Goal: Participate in discussion

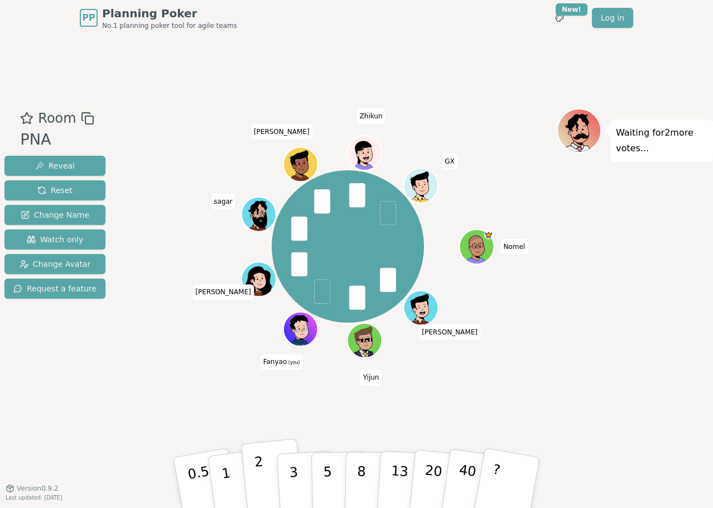
click at [266, 472] on button "2" at bounding box center [273, 483] width 64 height 89
click at [282, 471] on button "3" at bounding box center [306, 482] width 61 height 87
click at [289, 470] on p "3" at bounding box center [295, 483] width 12 height 61
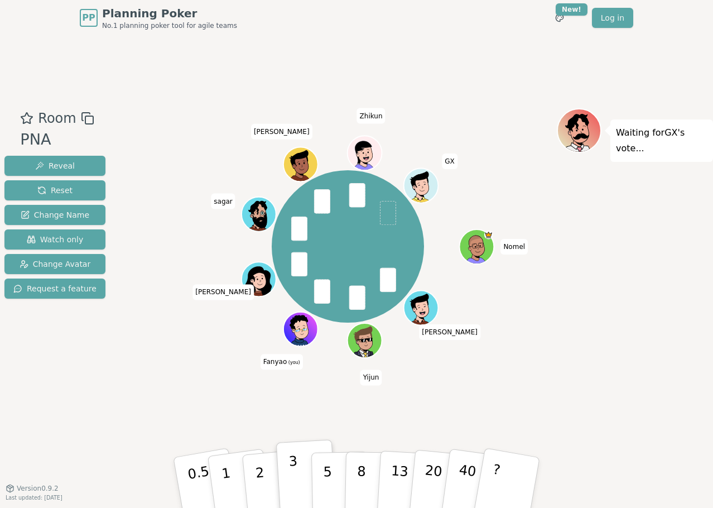
click at [296, 463] on button "3" at bounding box center [306, 482] width 61 height 87
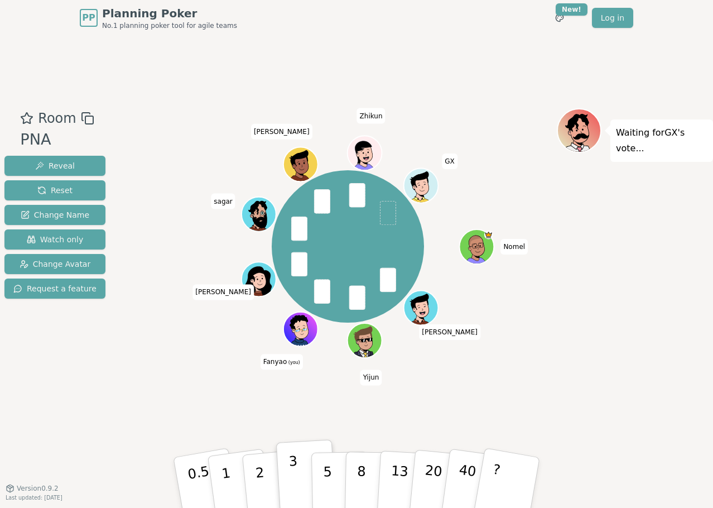
click at [296, 463] on button "3" at bounding box center [306, 482] width 61 height 87
click at [296, 476] on p "3" at bounding box center [295, 483] width 12 height 61
click at [527, 391] on div "[PERSON_NAME] [PERSON_NAME] Fanyao (you) [PERSON_NAME] [PERSON_NAME]" at bounding box center [349, 261] width 418 height 307
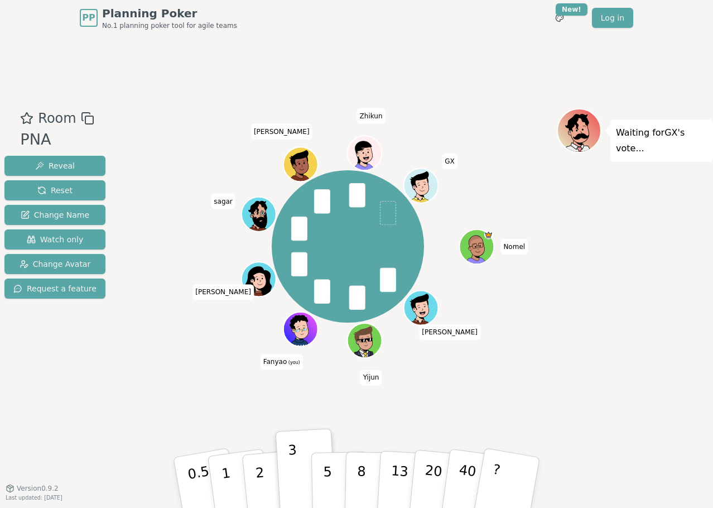
click at [559, 385] on div "Waiting for GX 's vote..." at bounding box center [635, 261] width 156 height 307
click at [295, 472] on p "3" at bounding box center [295, 483] width 12 height 61
click at [294, 469] on p "3" at bounding box center [295, 483] width 12 height 61
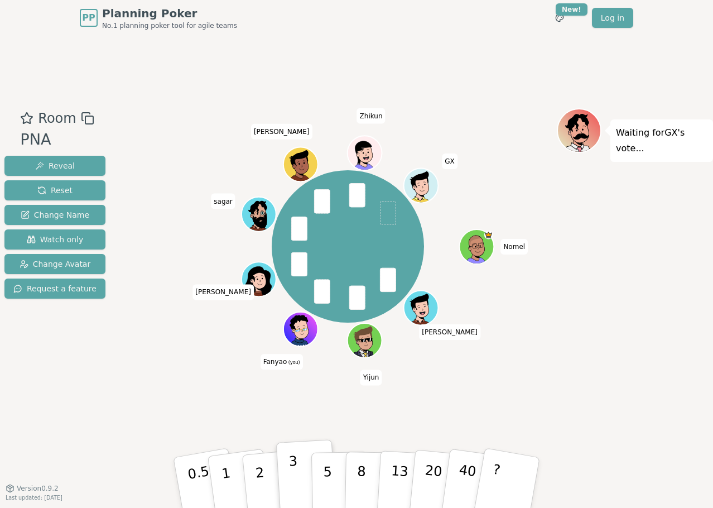
click at [294, 469] on p "3" at bounding box center [295, 483] width 12 height 61
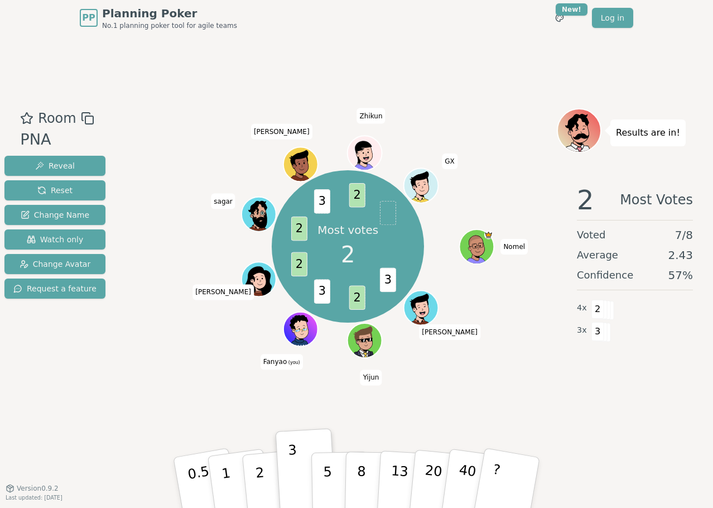
click at [545, 397] on div "Most votes 2 3 2 3 2 2 3 2 [PERSON_NAME] [PERSON_NAME] Fanyao (you) [PERSON_NAM…" at bounding box center [349, 261] width 418 height 307
click at [578, 390] on div "2 Most Votes Voted 7 / 8 Average 2.43 Confidence 57 % 4 x 2 3 x 3" at bounding box center [635, 286] width 156 height 223
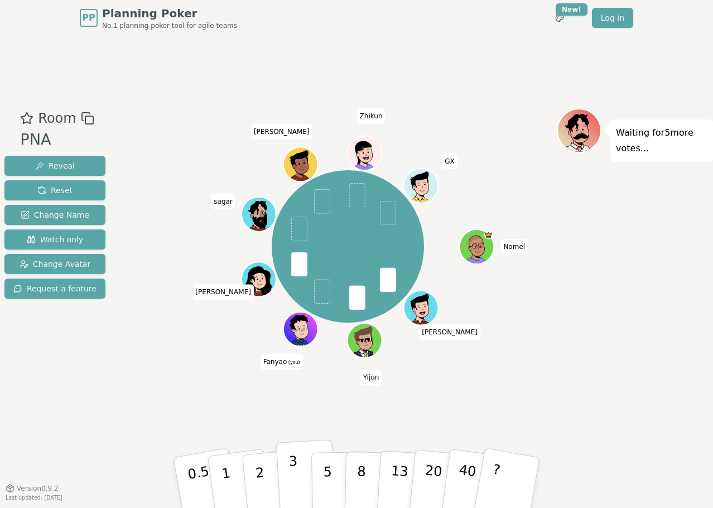
click at [300, 477] on button "3" at bounding box center [306, 482] width 61 height 87
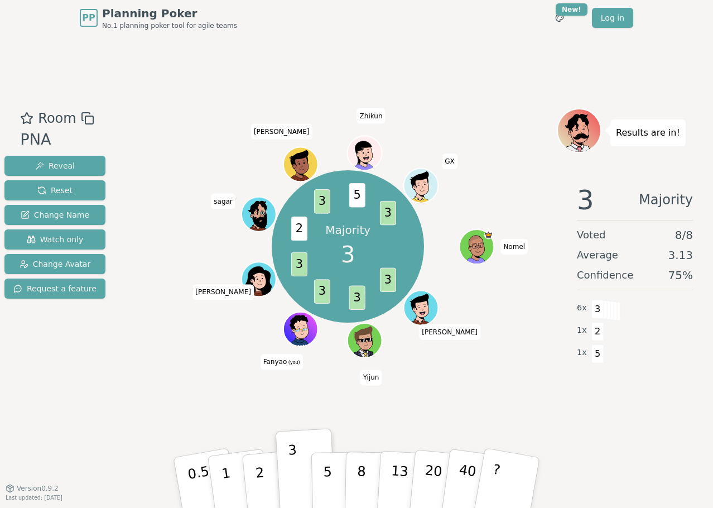
click at [668, 459] on div "Room PNA Reveal Reset Change Name Watch only Change Avatar Request a feature Ma…" at bounding box center [356, 262] width 713 height 452
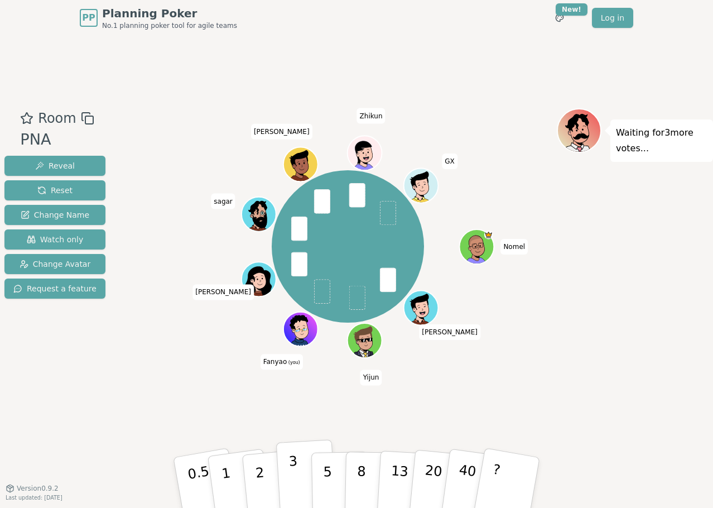
click at [295, 466] on p "3" at bounding box center [295, 483] width 12 height 61
